Goal: Consume media (video, audio): Consume media (video, audio)

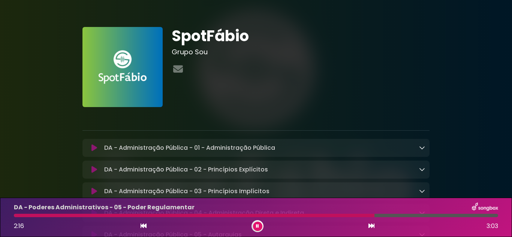
click at [385, 94] on div "SpotFábio Grupo Sou" at bounding box center [300, 67] width 267 height 80
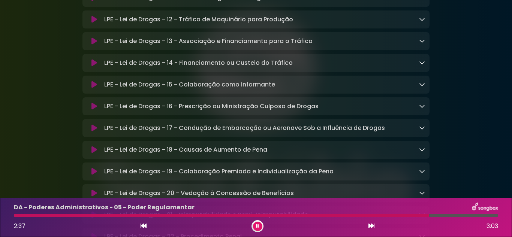
scroll to position [1109, 0]
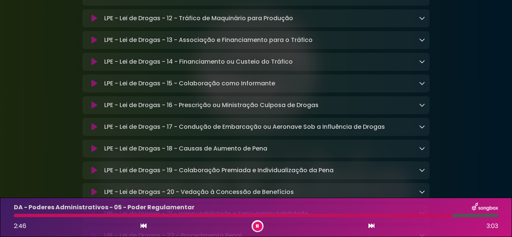
click at [121, 132] on p "LPE - Lei de Drogas - 17 - Condução de Embarcação ou Aeronave Sob a Influência …" at bounding box center [244, 127] width 281 height 9
click at [146, 132] on p "LPE - Lei de Drogas - 17 - Condução de Embarcação ou Aeronave Sob a Influência …" at bounding box center [244, 127] width 281 height 9
click at [370, 225] on icon at bounding box center [371, 226] width 6 height 6
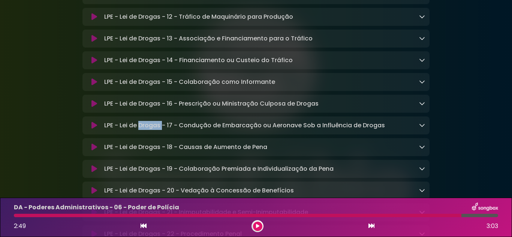
scroll to position [1108, 0]
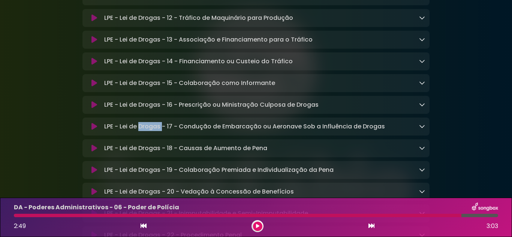
click at [370, 225] on icon at bounding box center [371, 226] width 6 height 6
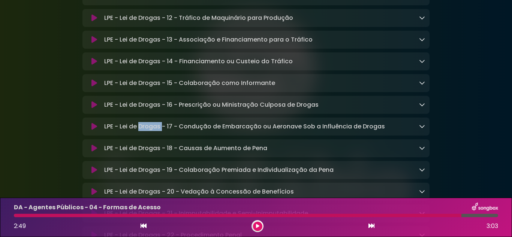
click at [370, 225] on icon at bounding box center [371, 226] width 6 height 6
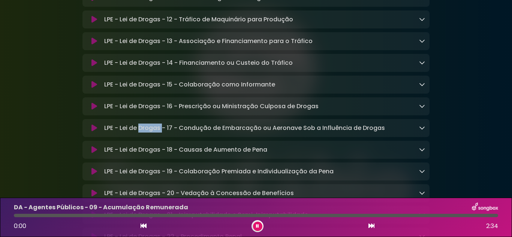
scroll to position [1109, 0]
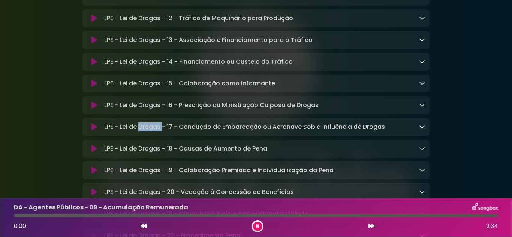
click at [368, 224] on icon at bounding box center [371, 226] width 6 height 6
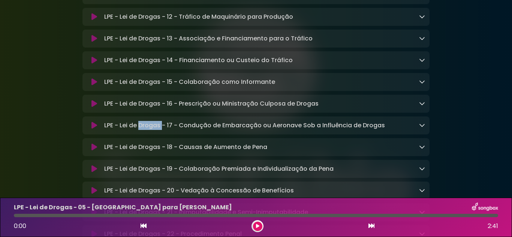
click at [368, 224] on icon at bounding box center [371, 226] width 6 height 6
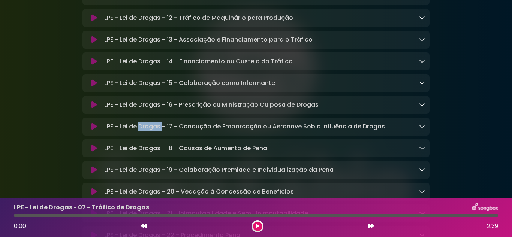
click at [368, 224] on icon at bounding box center [371, 226] width 6 height 6
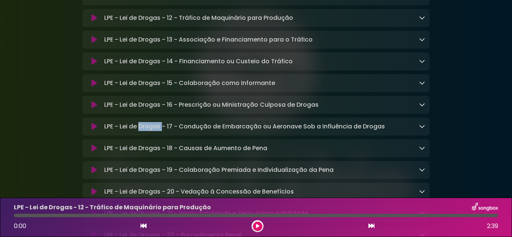
click at [368, 224] on icon at bounding box center [371, 226] width 6 height 6
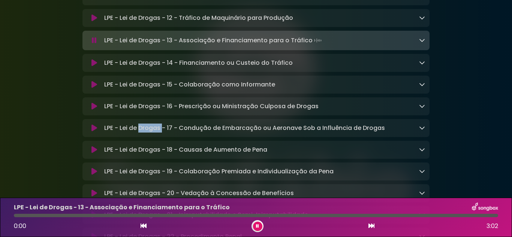
click at [368, 224] on icon at bounding box center [371, 226] width 6 height 6
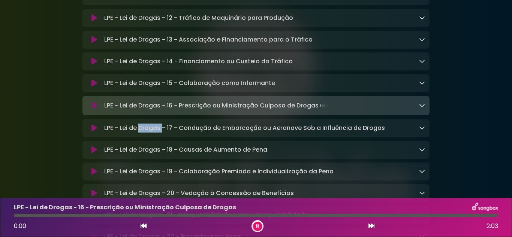
click at [368, 224] on icon at bounding box center [371, 226] width 6 height 6
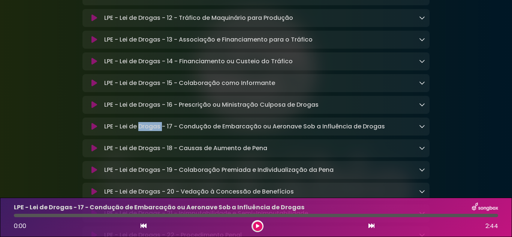
click at [368, 224] on icon at bounding box center [371, 226] width 6 height 6
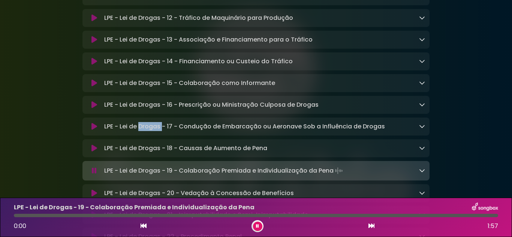
click at [368, 224] on icon at bounding box center [371, 226] width 6 height 6
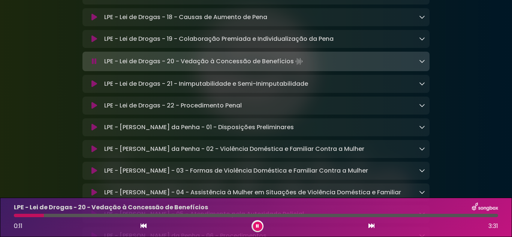
scroll to position [1243, 0]
